Goal: Task Accomplishment & Management: Manage account settings

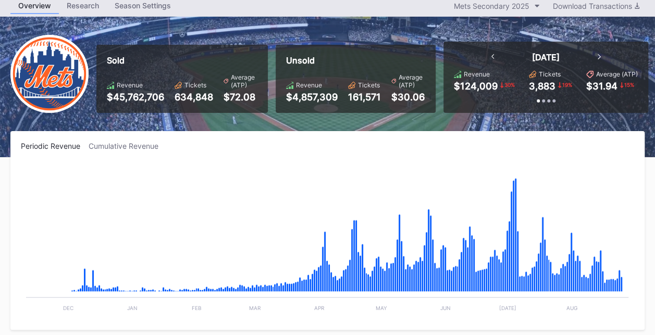
scroll to position [2167, 0]
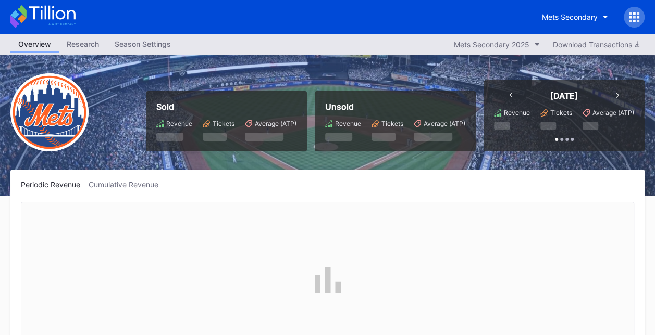
scroll to position [2201, 0]
